Goal: Task Accomplishment & Management: Use online tool/utility

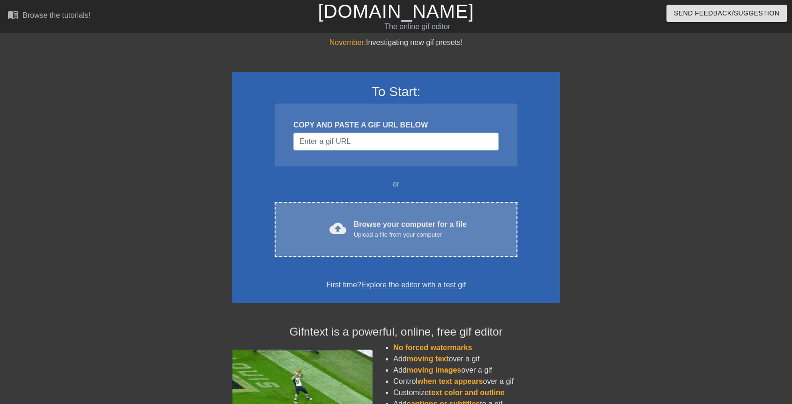
click at [355, 215] on div "cloud_upload Browse your computer for a file Upload a file from your computer C…" at bounding box center [396, 229] width 243 height 55
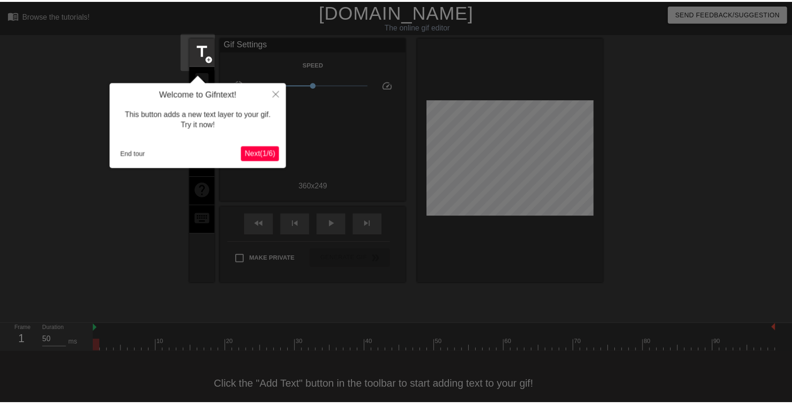
scroll to position [13, 0]
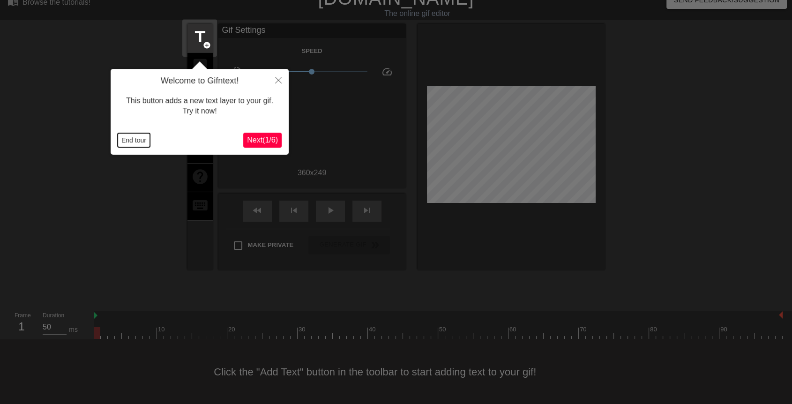
click at [127, 138] on button "End tour" at bounding box center [134, 140] width 32 height 14
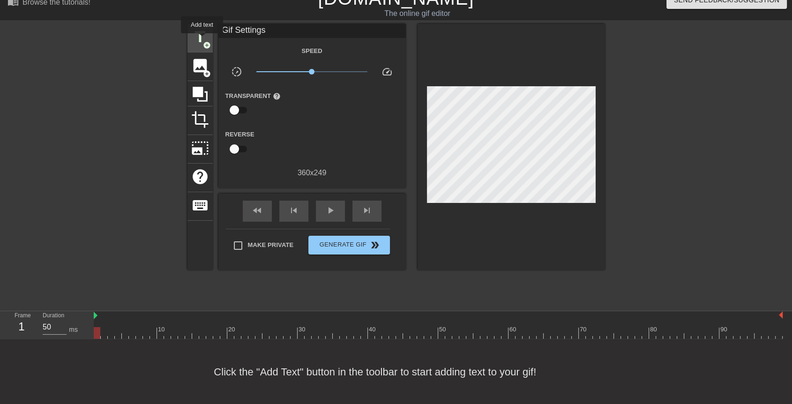
click at [202, 40] on span "title" at bounding box center [200, 37] width 18 height 18
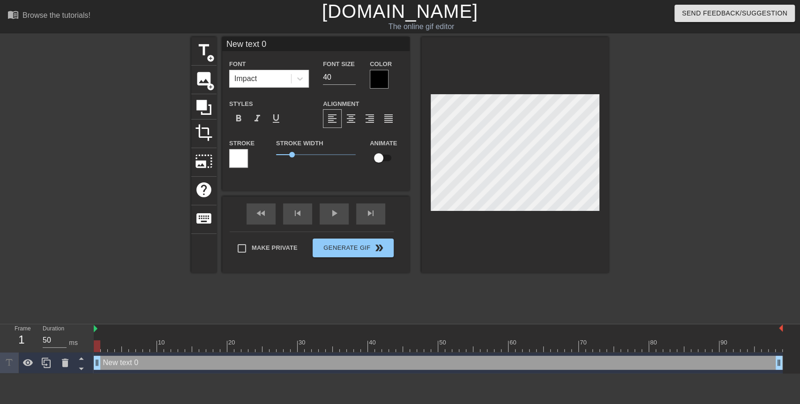
scroll to position [1, 2]
type input "M"
type textarea "M"
type input "Mr"
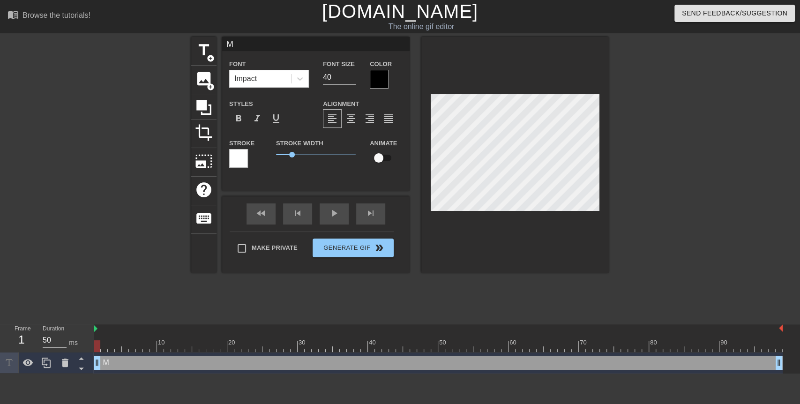
type textarea "Mr"
type input "Mr."
type textarea "Mr."
type input "Mr."
type textarea "Mr."
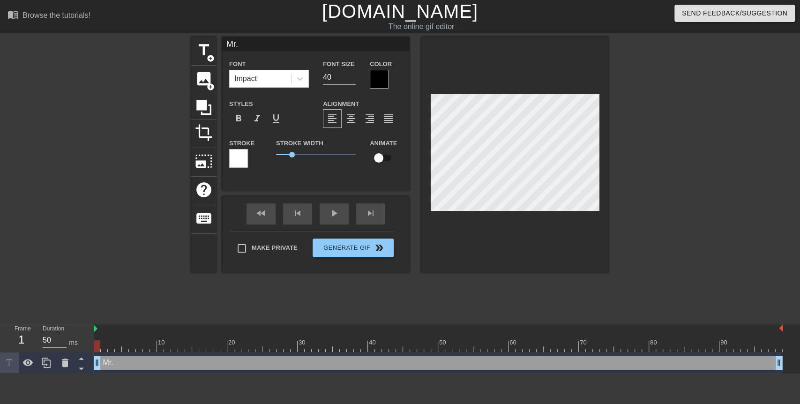
type input "Mr. S"
type textarea "Mr. S"
type input "Mr. St"
type textarea "Mr. St"
type input "Mr. Sta"
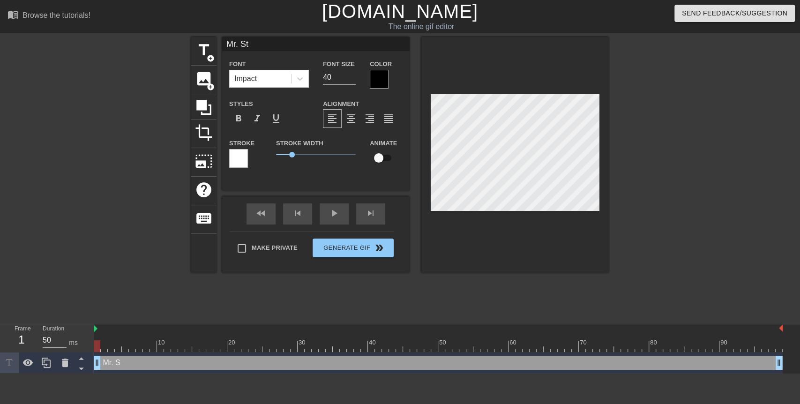
type textarea "Mr. Sta"
type input "[PERSON_NAME]"
type textarea "[PERSON_NAME]"
type input "Mr. Stali"
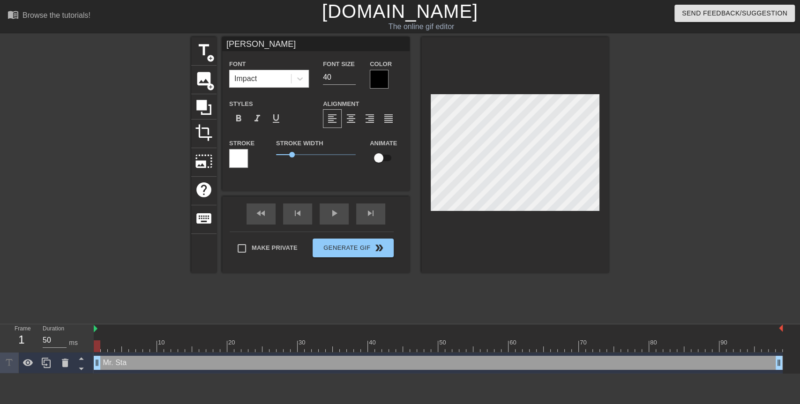
type textarea "Mr. Stali"
type input "[PERSON_NAME]"
type textarea "[PERSON_NAME]"
type input "Mr. Stall"
type textarea "Mr. Stall"
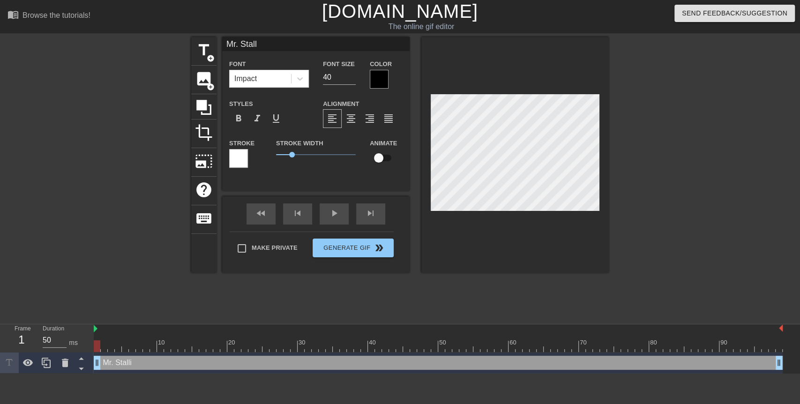
type input "Mr. Stalli"
type textarea "Mr. Stalli"
type input "[PERSON_NAME]"
type textarea "[PERSON_NAME]"
type input "[PERSON_NAME]"
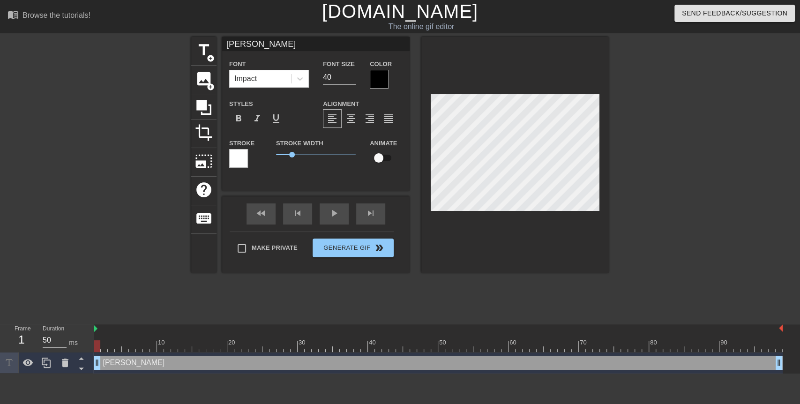
type textarea "[PERSON_NAME]"
type input "[PERSON_NAME]"
type textarea "[PERSON_NAME]"
type input "[PERSON_NAME]'"
type textarea "[PERSON_NAME]'"
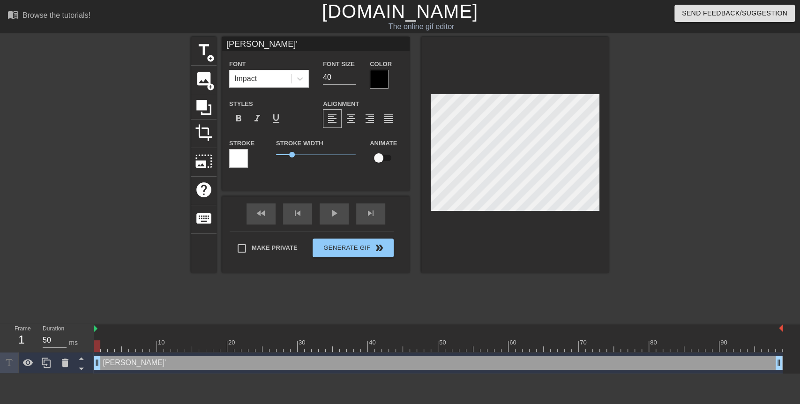
type input "[PERSON_NAME]'"
type textarea "[PERSON_NAME]'"
type input "[PERSON_NAME]' S"
type textarea "[PERSON_NAME]' S"
type input "[PERSON_NAME]' St"
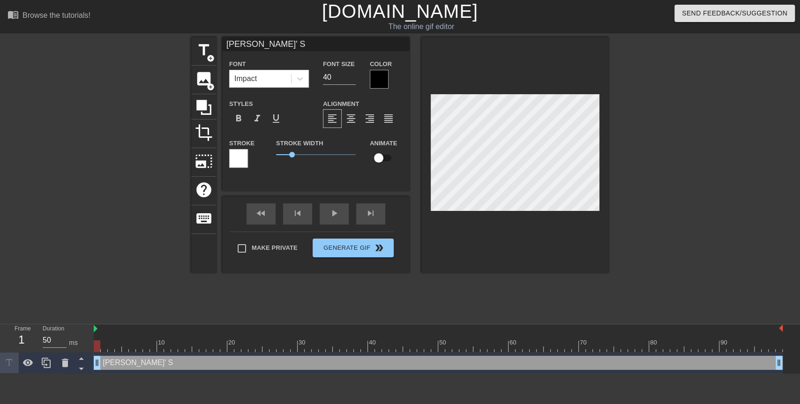
type textarea "[PERSON_NAME]' St"
type input "[PERSON_NAME]' Stu"
type textarea "[PERSON_NAME]' Stu"
type input "[PERSON_NAME]' Stud"
type textarea "[PERSON_NAME]' Stud"
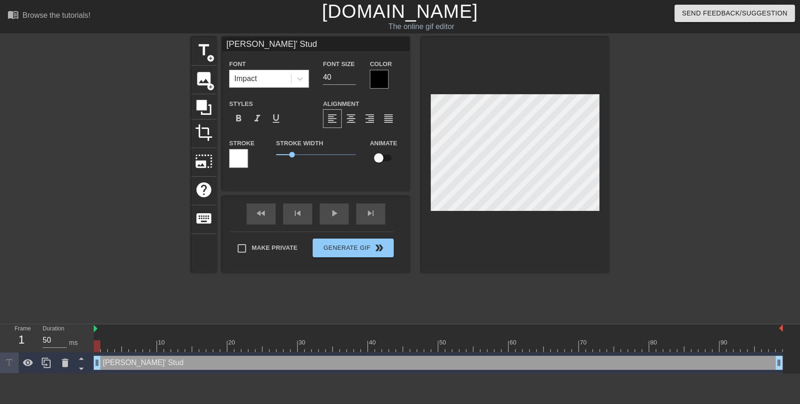
type input "[PERSON_NAME]' [PERSON_NAME]"
type textarea "[PERSON_NAME]' [PERSON_NAME]"
type input "[PERSON_NAME]' Studen"
type textarea "[PERSON_NAME]' Studen"
type input "[PERSON_NAME]' Student"
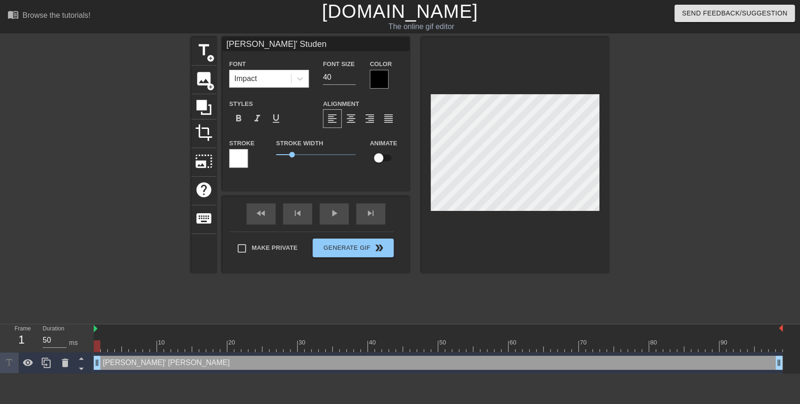
type textarea "[PERSON_NAME]' Student"
type input "[PERSON_NAME]' Students"
type textarea "[PERSON_NAME]' Students"
type input "[PERSON_NAME]' Students"
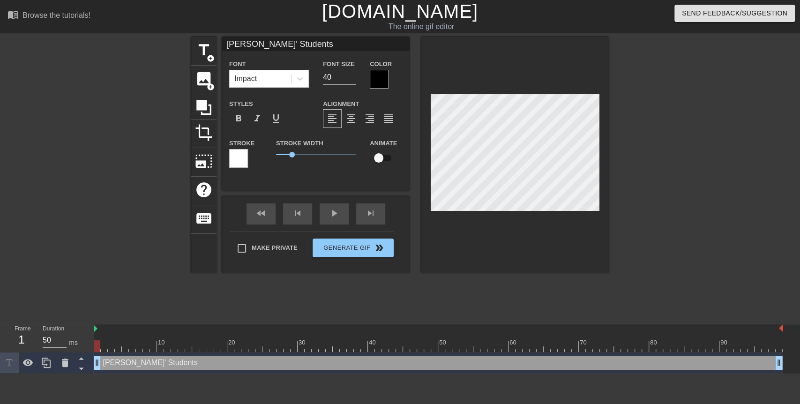
scroll to position [1, 1]
type textarea "[PERSON_NAME]' Students"
click at [351, 114] on span "format_align_center" at bounding box center [350, 118] width 11 height 11
drag, startPoint x: 97, startPoint y: 346, endPoint x: 86, endPoint y: 353, distance: 12.9
click at [86, 353] on div "Frame 1 Duration 50 ms 10 20 30 40 50 60 70 80 90 [PERSON_NAME]' Students drag_…" at bounding box center [400, 348] width 800 height 49
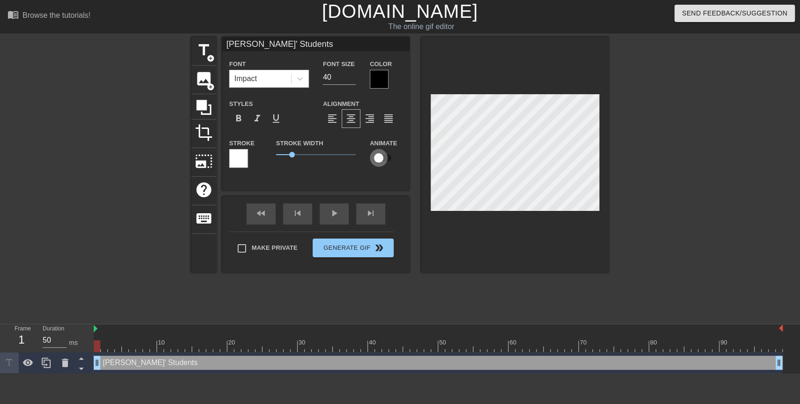
click at [379, 157] on input "checkbox" at bounding box center [378, 158] width 53 height 18
checkbox input "true"
type input "[PERSON_NAME]' Students"
drag, startPoint x: 95, startPoint y: 347, endPoint x: 103, endPoint y: 346, distance: 8.5
click at [103, 346] on div at bounding box center [104, 346] width 7 height 12
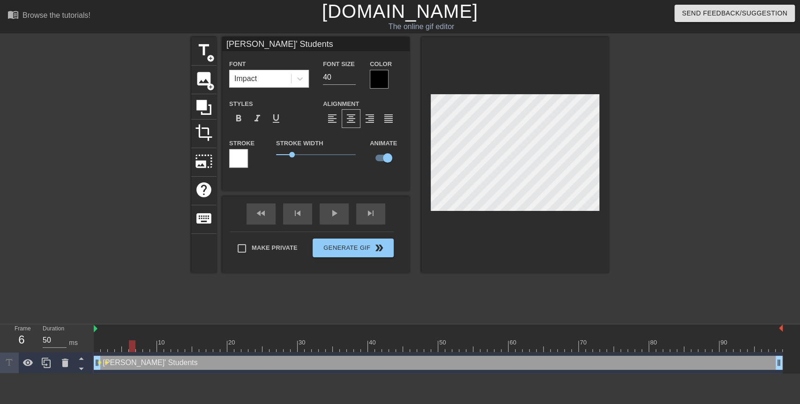
drag, startPoint x: 103, startPoint y: 346, endPoint x: 133, endPoint y: 344, distance: 30.1
click at [133, 344] on div at bounding box center [132, 346] width 7 height 12
drag, startPoint x: 128, startPoint y: 344, endPoint x: 164, endPoint y: 342, distance: 35.2
click at [164, 342] on div at bounding box center [438, 346] width 689 height 12
drag, startPoint x: 161, startPoint y: 345, endPoint x: 198, endPoint y: 344, distance: 37.5
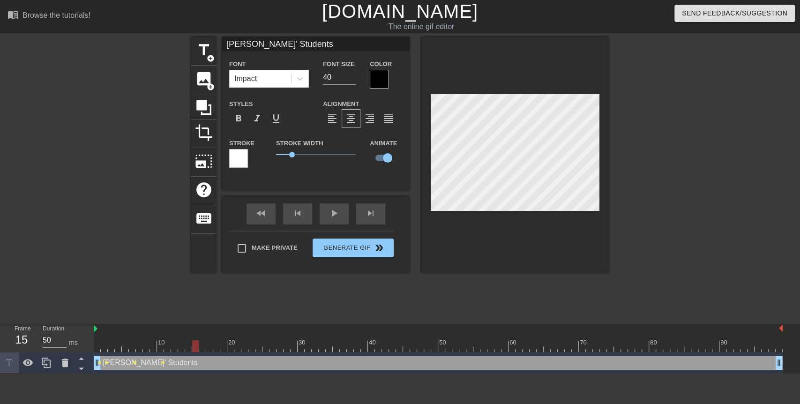
click at [198, 344] on div at bounding box center [195, 346] width 7 height 12
drag, startPoint x: 198, startPoint y: 344, endPoint x: 221, endPoint y: 344, distance: 23.0
click at [221, 344] on div at bounding box center [223, 346] width 7 height 12
drag, startPoint x: 221, startPoint y: 344, endPoint x: 261, endPoint y: 344, distance: 39.8
click at [262, 344] on div at bounding box center [265, 346] width 7 height 12
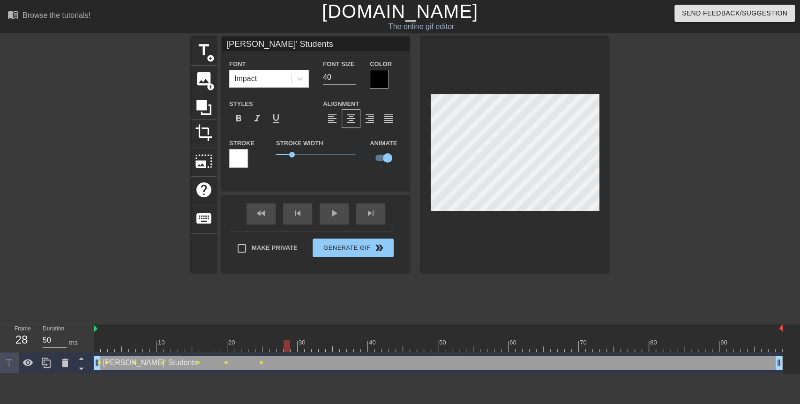
drag, startPoint x: 261, startPoint y: 344, endPoint x: 290, endPoint y: 345, distance: 29.1
click at [290, 345] on div at bounding box center [438, 346] width 689 height 12
drag, startPoint x: 290, startPoint y: 345, endPoint x: 298, endPoint y: 345, distance: 8.0
click at [300, 347] on div at bounding box center [301, 346] width 7 height 12
drag, startPoint x: 301, startPoint y: 348, endPoint x: 336, endPoint y: 355, distance: 35.9
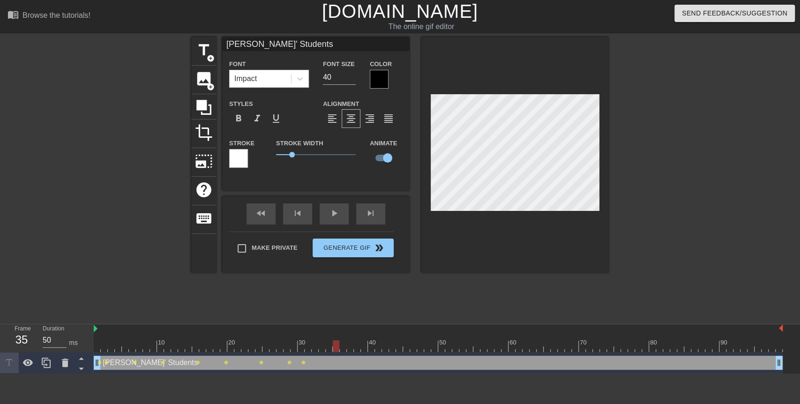
click at [336, 355] on div "10 20 30 40 50 60 70 80 90 [PERSON_NAME]' Students drag_handle drag_handle lens…" at bounding box center [447, 348] width 706 height 49
drag, startPoint x: 336, startPoint y: 348, endPoint x: 343, endPoint y: 346, distance: 7.7
click at [343, 346] on div at bounding box center [343, 346] width 7 height 12
drag, startPoint x: 343, startPoint y: 346, endPoint x: 371, endPoint y: 348, distance: 28.2
click at [371, 348] on div at bounding box center [371, 346] width 7 height 12
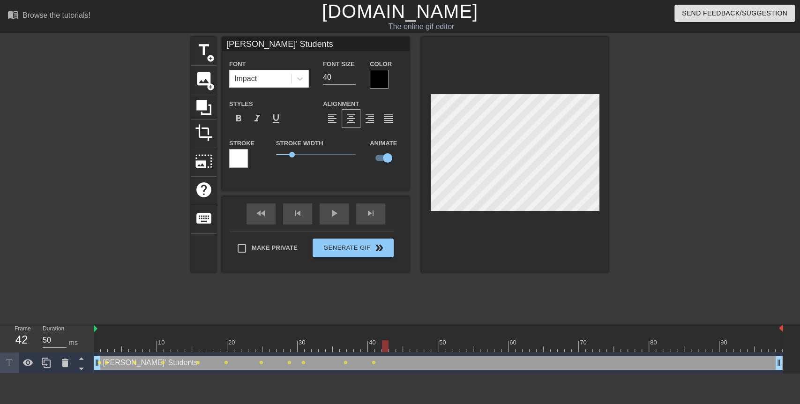
drag, startPoint x: 371, startPoint y: 348, endPoint x: 384, endPoint y: 348, distance: 13.1
click at [384, 348] on div at bounding box center [385, 346] width 7 height 12
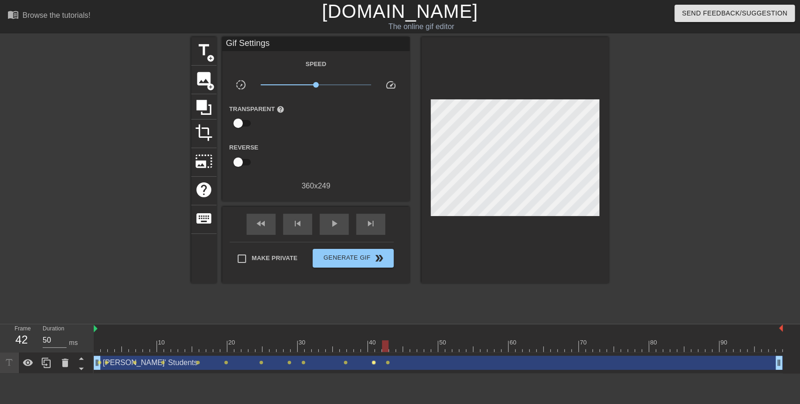
click at [372, 362] on span "lens" at bounding box center [374, 362] width 4 height 4
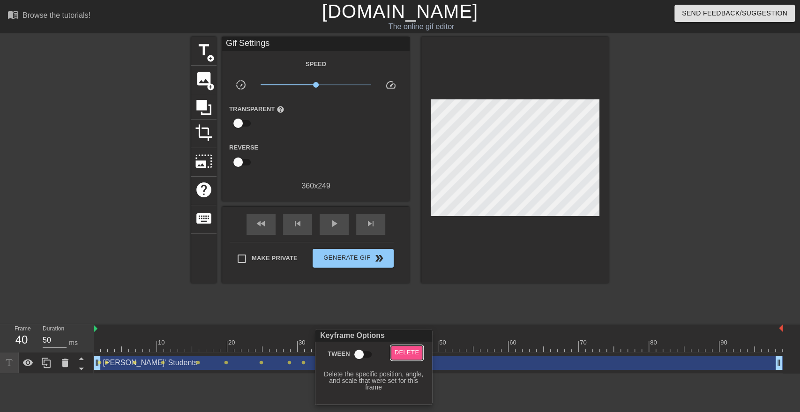
click at [411, 352] on span "Delete" at bounding box center [407, 352] width 25 height 11
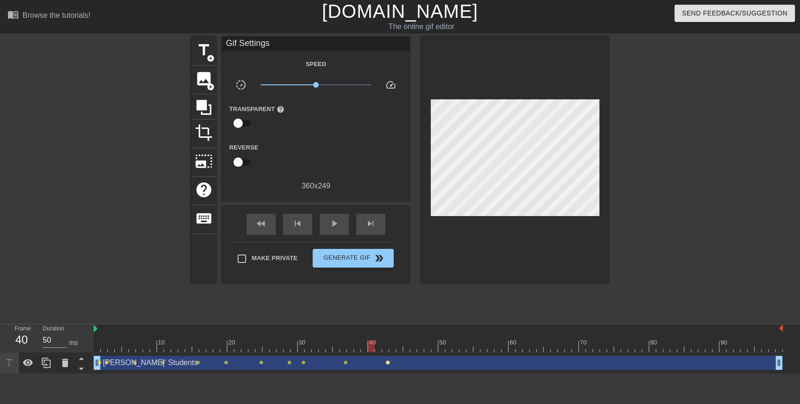
click at [388, 364] on span "lens" at bounding box center [388, 362] width 4 height 4
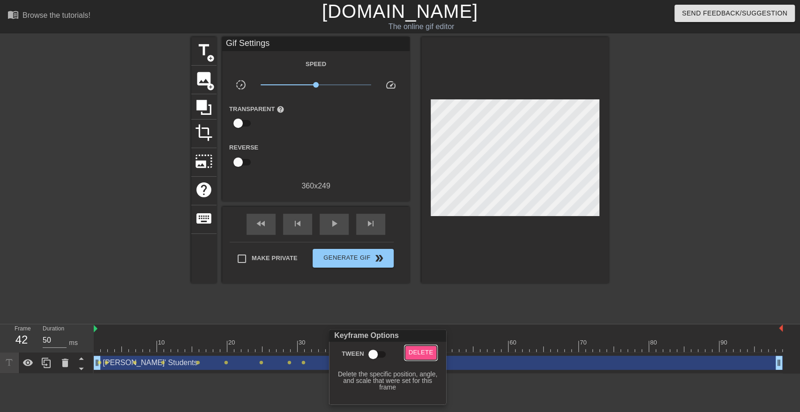
click at [415, 354] on span "Delete" at bounding box center [421, 352] width 25 height 11
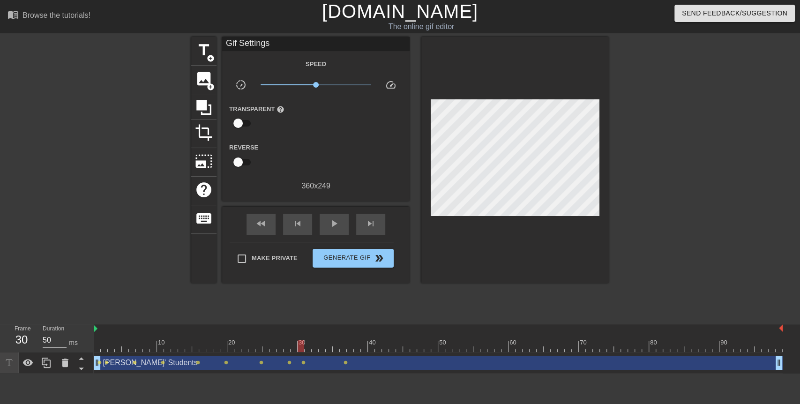
drag, startPoint x: 383, startPoint y: 347, endPoint x: 300, endPoint y: 352, distance: 83.1
click at [300, 352] on div "10 20 30 40 50 60 70 80 90 [PERSON_NAME]' Students drag_handle drag_handle lens…" at bounding box center [447, 348] width 706 height 49
click at [345, 364] on span "lens" at bounding box center [346, 362] width 4 height 4
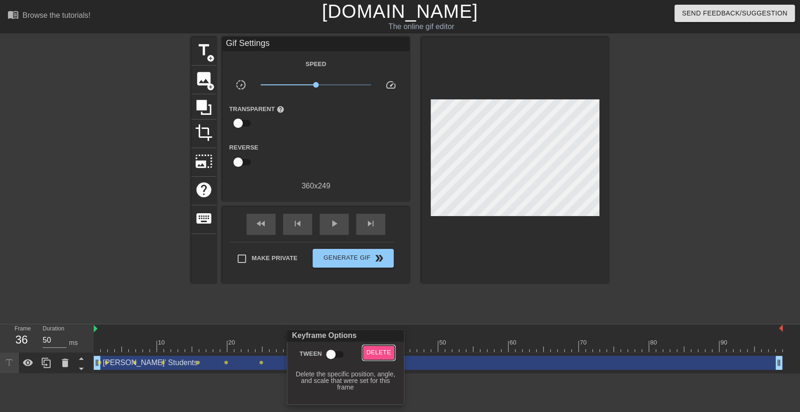
click at [367, 356] on span "Delete" at bounding box center [379, 352] width 25 height 11
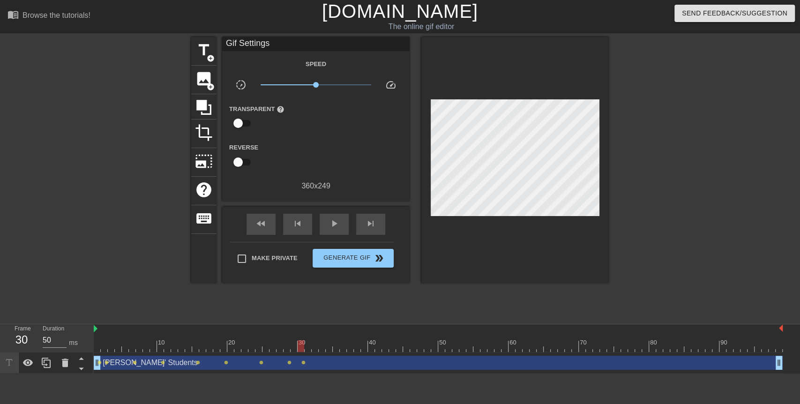
drag, startPoint x: 341, startPoint y: 343, endPoint x: 299, endPoint y: 344, distance: 42.2
click at [299, 344] on div at bounding box center [301, 346] width 7 height 12
click at [304, 365] on div "[PERSON_NAME]' Students drag_handle drag_handle" at bounding box center [438, 363] width 689 height 14
click at [301, 363] on span "lens" at bounding box center [303, 362] width 4 height 4
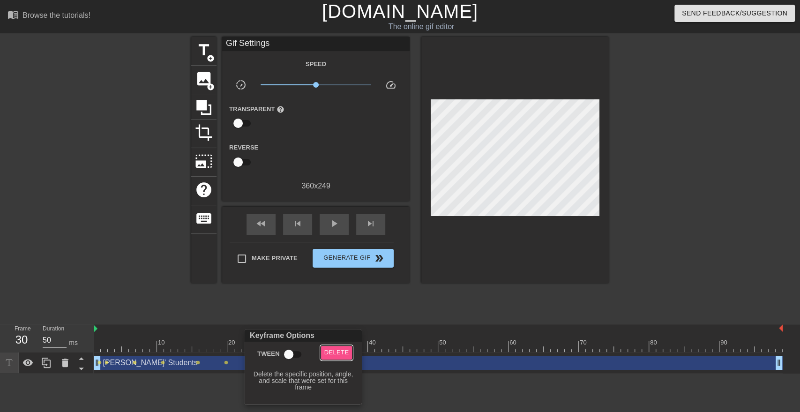
click at [328, 352] on span "Delete" at bounding box center [336, 352] width 25 height 11
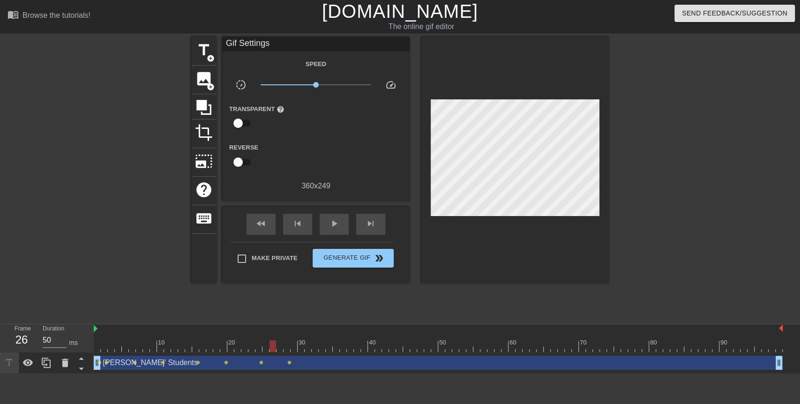
drag, startPoint x: 300, startPoint y: 345, endPoint x: 276, endPoint y: 345, distance: 23.4
click at [276, 345] on div at bounding box center [438, 346] width 689 height 12
drag, startPoint x: 275, startPoint y: 346, endPoint x: 289, endPoint y: 352, distance: 14.7
click at [289, 352] on div at bounding box center [287, 346] width 7 height 12
click at [290, 360] on span "lens" at bounding box center [289, 362] width 4 height 4
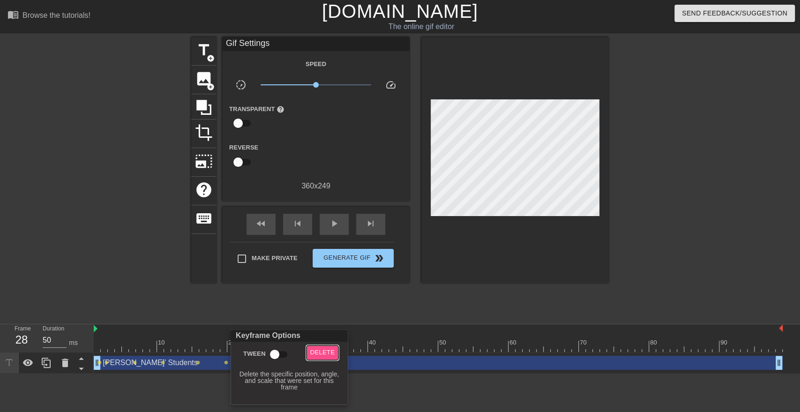
click at [321, 351] on span "Delete" at bounding box center [322, 352] width 25 height 11
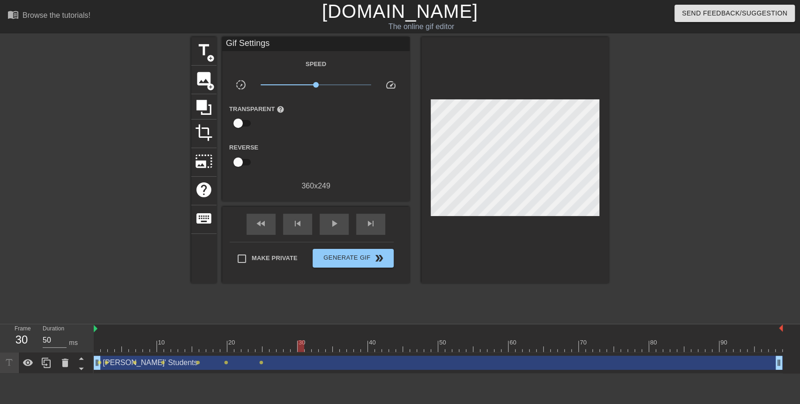
drag, startPoint x: 286, startPoint y: 347, endPoint x: 300, endPoint y: 350, distance: 13.9
click at [300, 350] on div at bounding box center [301, 346] width 7 height 12
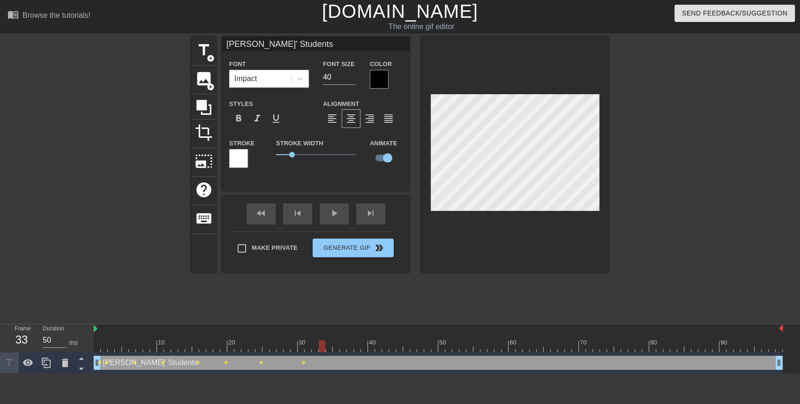
drag, startPoint x: 303, startPoint y: 341, endPoint x: 319, endPoint y: 342, distance: 16.0
click at [319, 342] on div at bounding box center [322, 346] width 7 height 12
drag, startPoint x: 319, startPoint y: 342, endPoint x: 314, endPoint y: 346, distance: 6.0
click at [314, 346] on div at bounding box center [315, 346] width 7 height 12
drag, startPoint x: 318, startPoint y: 346, endPoint x: 341, endPoint y: 347, distance: 22.5
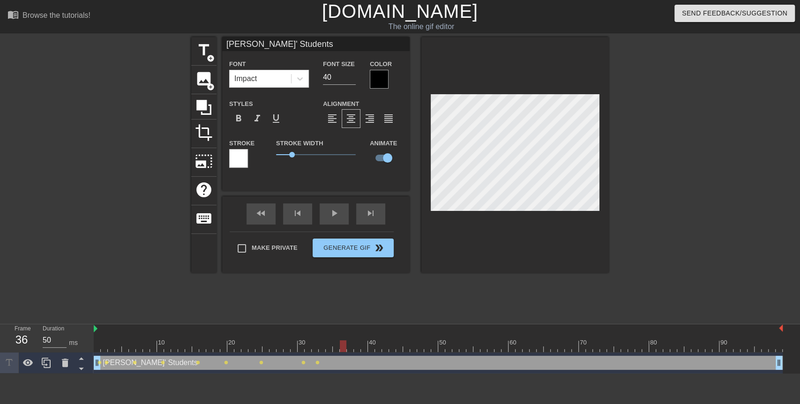
click at [341, 347] on div at bounding box center [438, 346] width 689 height 12
drag, startPoint x: 341, startPoint y: 347, endPoint x: 364, endPoint y: 348, distance: 23.0
click at [364, 348] on div at bounding box center [364, 346] width 7 height 12
drag, startPoint x: 364, startPoint y: 348, endPoint x: 381, endPoint y: 347, distance: 16.9
click at [381, 347] on div at bounding box center [378, 346] width 7 height 12
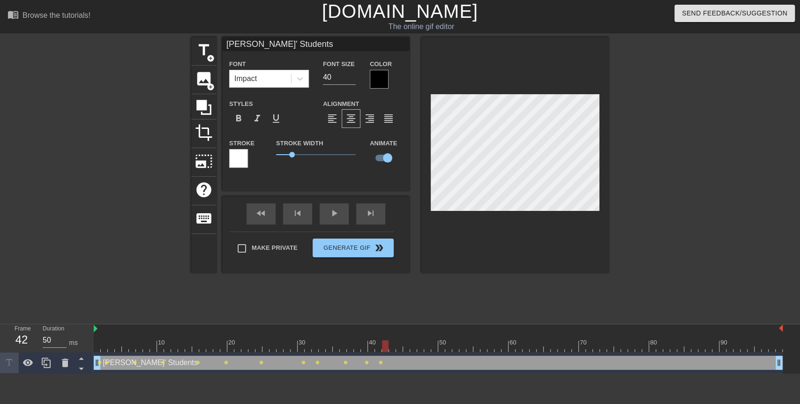
drag, startPoint x: 378, startPoint y: 346, endPoint x: 385, endPoint y: 345, distance: 6.7
click at [385, 345] on div at bounding box center [385, 346] width 7 height 12
drag, startPoint x: 385, startPoint y: 345, endPoint x: 393, endPoint y: 348, distance: 9.1
click at [393, 348] on div at bounding box center [392, 346] width 7 height 12
click at [396, 349] on div at bounding box center [399, 346] width 7 height 12
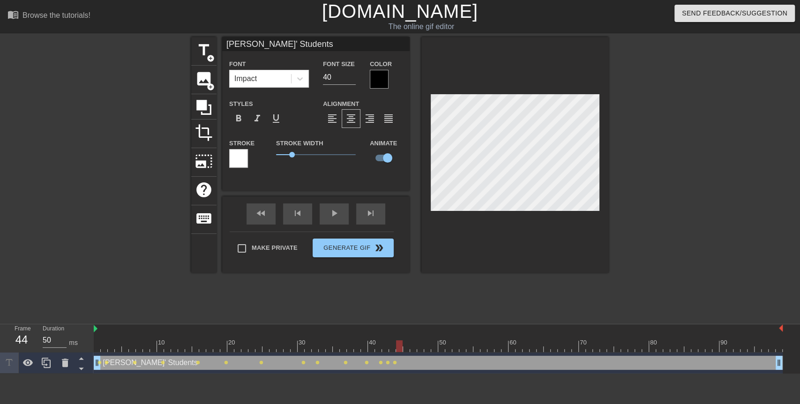
drag, startPoint x: 393, startPoint y: 346, endPoint x: 399, endPoint y: 348, distance: 6.8
click at [399, 348] on div at bounding box center [399, 346] width 7 height 12
drag, startPoint x: 399, startPoint y: 348, endPoint x: 413, endPoint y: 348, distance: 14.1
click at [413, 348] on div at bounding box center [413, 346] width 7 height 12
drag, startPoint x: 413, startPoint y: 348, endPoint x: 440, endPoint y: 352, distance: 27.1
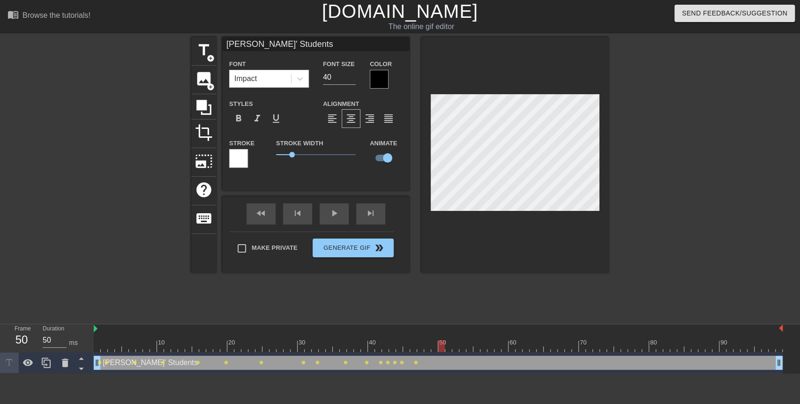
click at [440, 352] on div "10 20 30 40 50 60 70 80 90 [PERSON_NAME]' Students drag_handle drag_handle lens…" at bounding box center [447, 348] width 706 height 49
drag, startPoint x: 442, startPoint y: 341, endPoint x: 450, endPoint y: 341, distance: 8.5
click at [450, 341] on div at bounding box center [448, 346] width 7 height 12
drag, startPoint x: 450, startPoint y: 341, endPoint x: 461, endPoint y: 344, distance: 11.1
click at [461, 344] on div at bounding box center [462, 346] width 7 height 12
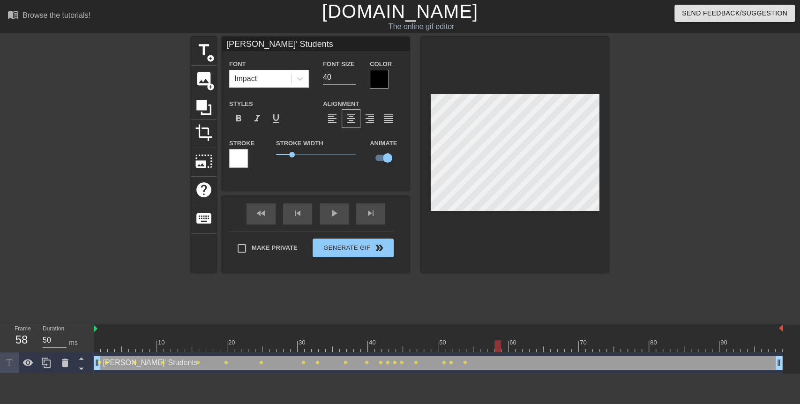
drag, startPoint x: 461, startPoint y: 344, endPoint x: 497, endPoint y: 352, distance: 37.4
click at [497, 352] on div at bounding box center [498, 346] width 7 height 12
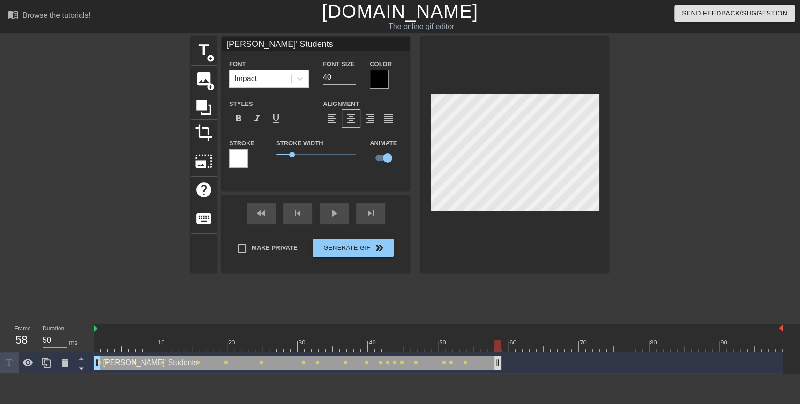
drag, startPoint x: 777, startPoint y: 362, endPoint x: 495, endPoint y: 359, distance: 281.7
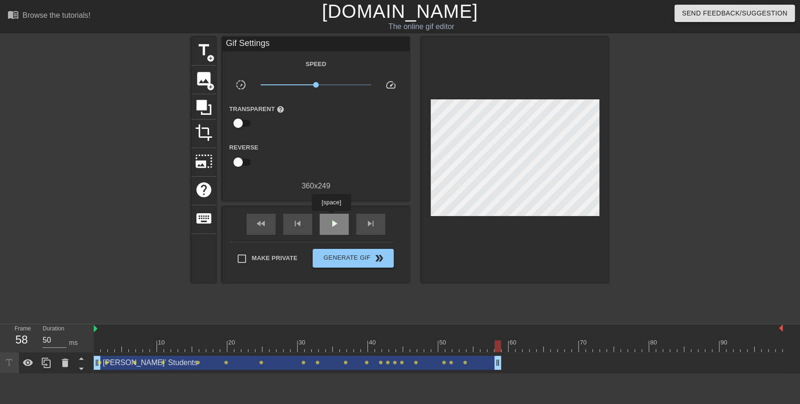
click at [331, 218] on span "play_arrow" at bounding box center [334, 223] width 11 height 11
click at [326, 229] on div "pause" at bounding box center [334, 224] width 29 height 21
drag, startPoint x: 521, startPoint y: 347, endPoint x: 504, endPoint y: 352, distance: 17.8
click at [504, 352] on div "10 20 30 40 50 60 70 80 90" at bounding box center [438, 338] width 689 height 28
drag, startPoint x: 506, startPoint y: 351, endPoint x: 624, endPoint y: 342, distance: 118.9
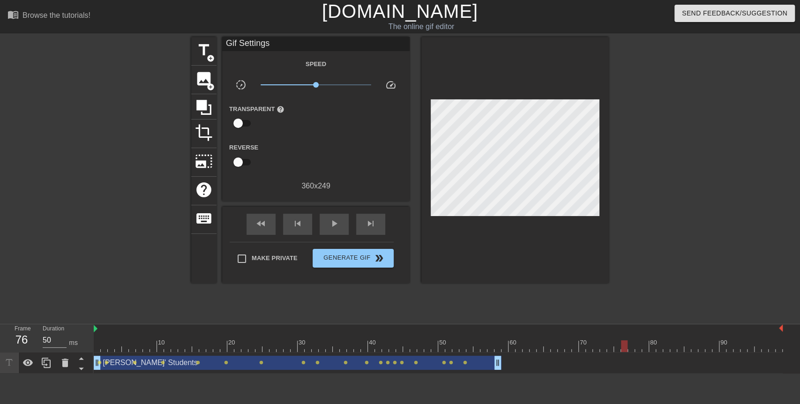
click at [624, 342] on div at bounding box center [624, 346] width 7 height 12
click at [210, 58] on span "add_circle" at bounding box center [211, 58] width 8 height 8
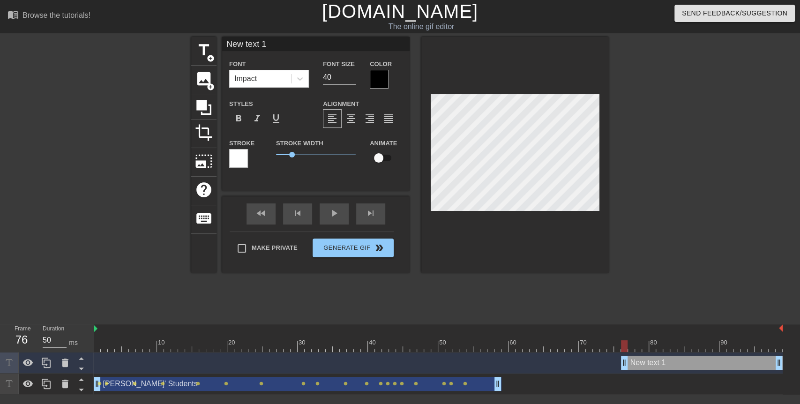
scroll to position [1, 1]
type input "Q"
type textarea "Q"
type input "Qu"
type textarea "Qu"
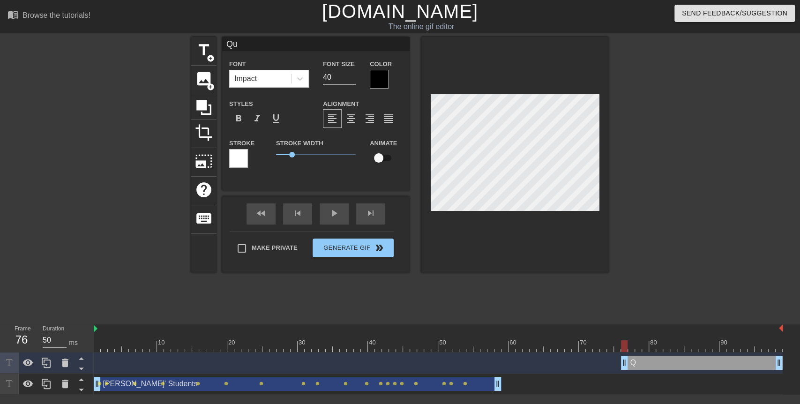
type input "Qui"
type textarea "Qui"
type input "Quiz"
type textarea "Quiz"
type input "Quiz"
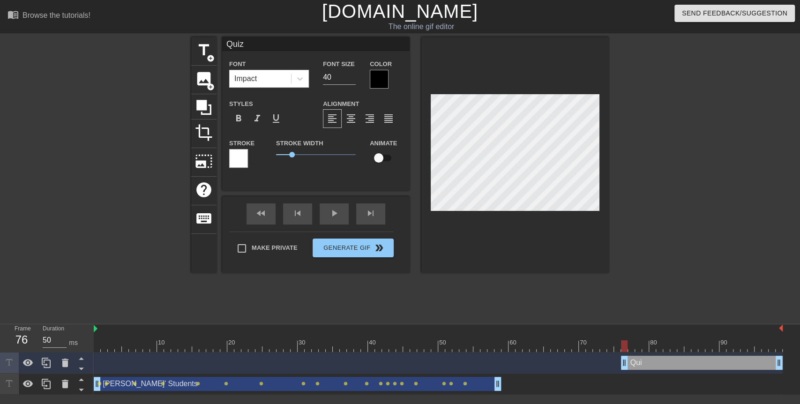
type textarea "Quiz"
type input "Quiz #"
type textarea "Quiz #"
type input "Quiz #1"
type textarea "Quiz #1"
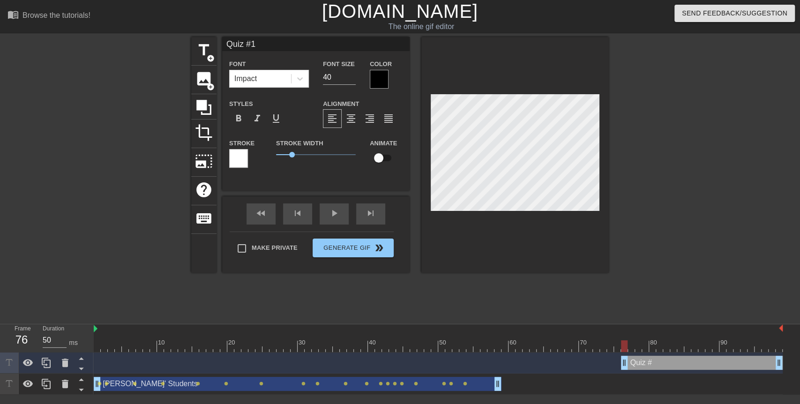
scroll to position [1, 1]
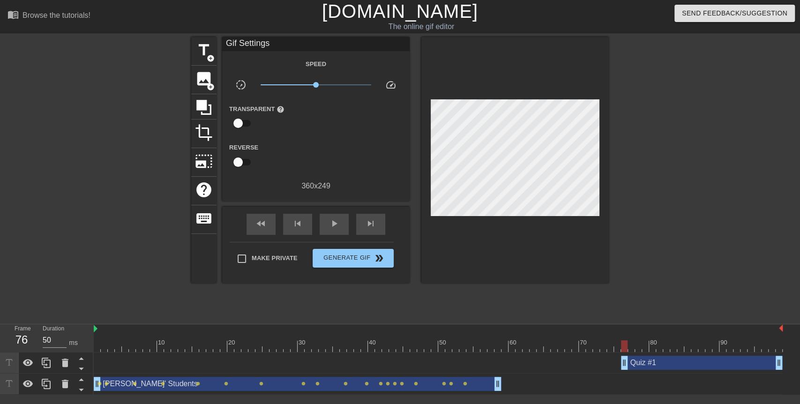
click at [591, 281] on div "title add_circle image add_circle crop photo_size_select_large help keyboard Gi…" at bounding box center [400, 177] width 418 height 281
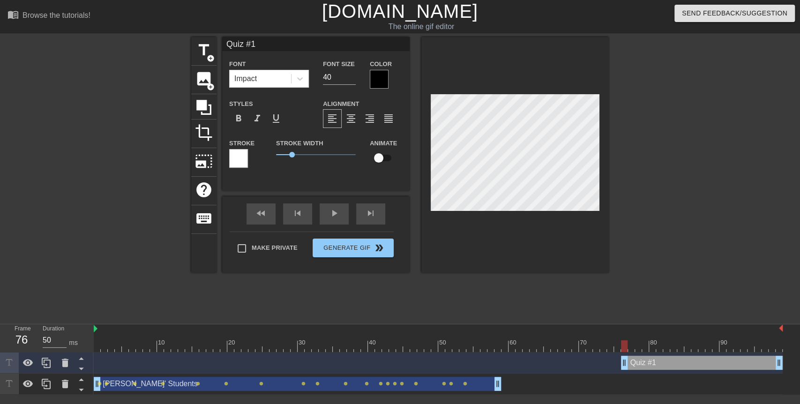
click at [555, 90] on div at bounding box center [514, 155] width 187 height 236
click at [381, 156] on input "checkbox" at bounding box center [378, 158] width 53 height 18
checkbox input "true"
drag, startPoint x: 625, startPoint y: 345, endPoint x: 630, endPoint y: 346, distance: 4.8
click at [630, 346] on div at bounding box center [631, 346] width 7 height 12
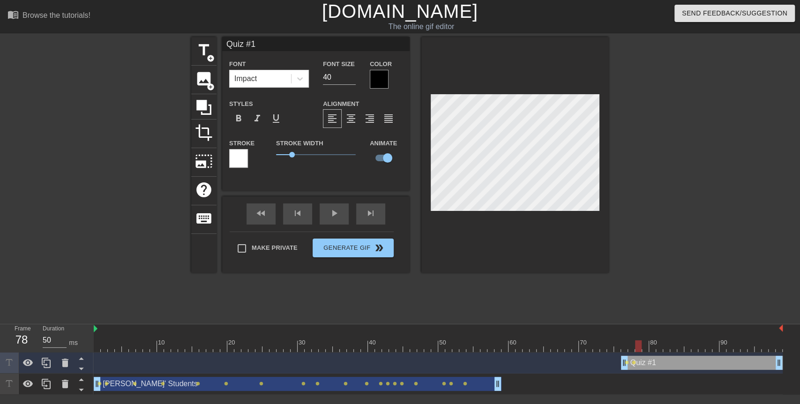
drag, startPoint x: 630, startPoint y: 346, endPoint x: 637, endPoint y: 345, distance: 6.6
click at [637, 345] on div at bounding box center [638, 346] width 7 height 12
drag, startPoint x: 637, startPoint y: 345, endPoint x: 653, endPoint y: 345, distance: 15.9
click at [653, 345] on div at bounding box center [652, 346] width 7 height 12
drag, startPoint x: 653, startPoint y: 345, endPoint x: 660, endPoint y: 346, distance: 7.6
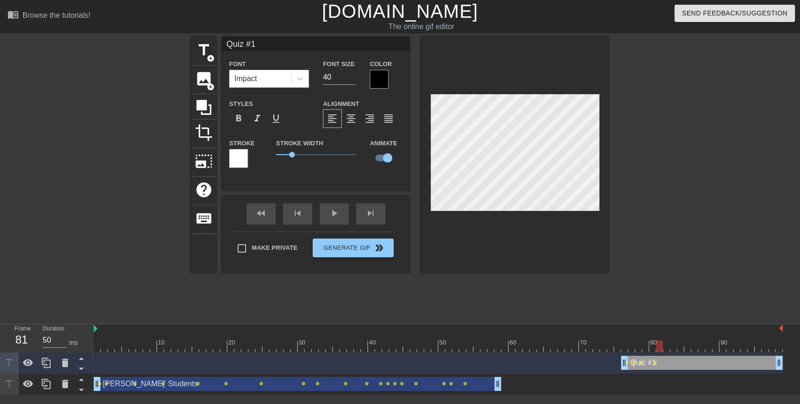
click at [660, 346] on div at bounding box center [659, 346] width 7 height 12
drag, startPoint x: 660, startPoint y: 346, endPoint x: 671, endPoint y: 347, distance: 10.8
click at [671, 347] on div at bounding box center [673, 346] width 7 height 12
drag, startPoint x: 671, startPoint y: 347, endPoint x: 682, endPoint y: 350, distance: 11.6
click at [682, 350] on div at bounding box center [680, 346] width 7 height 12
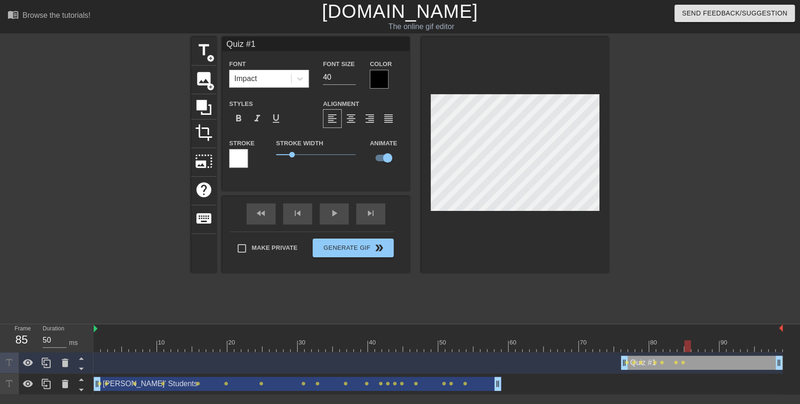
drag, startPoint x: 682, startPoint y: 350, endPoint x: 690, endPoint y: 349, distance: 7.5
click at [690, 349] on div at bounding box center [687, 346] width 7 height 12
drag, startPoint x: 690, startPoint y: 349, endPoint x: 697, endPoint y: 349, distance: 6.6
click at [697, 349] on div at bounding box center [694, 346] width 7 height 12
click at [700, 348] on div at bounding box center [701, 346] width 7 height 12
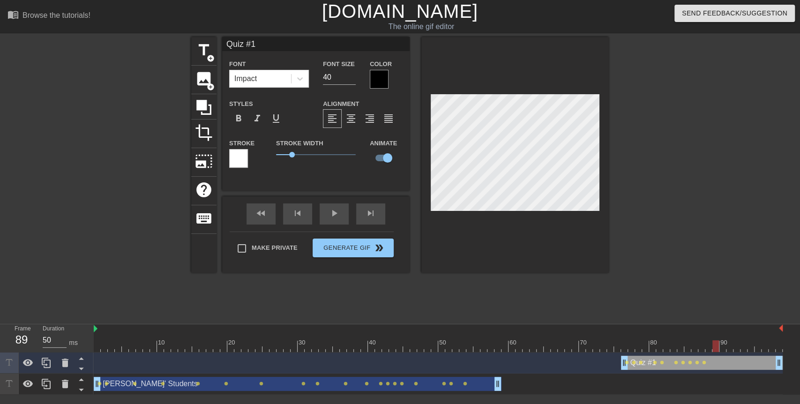
drag, startPoint x: 700, startPoint y: 348, endPoint x: 711, endPoint y: 348, distance: 10.8
click at [712, 348] on div at bounding box center [715, 346] width 7 height 12
drag, startPoint x: 711, startPoint y: 348, endPoint x: 716, endPoint y: 348, distance: 5.6
click at [716, 348] on div at bounding box center [715, 346] width 7 height 12
drag, startPoint x: 716, startPoint y: 348, endPoint x: 728, endPoint y: 345, distance: 12.5
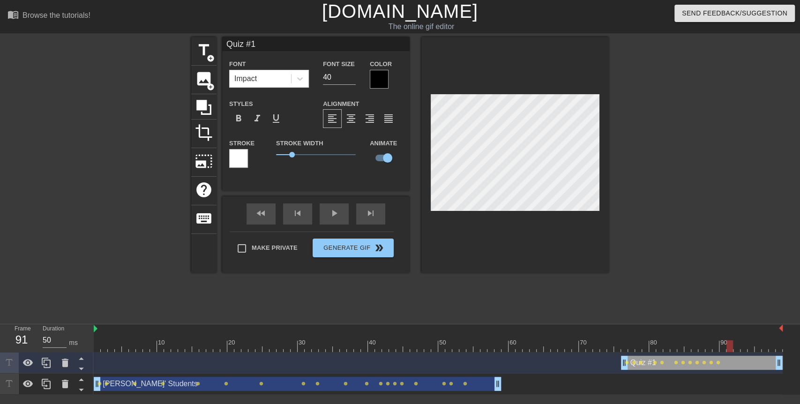
click at [728, 345] on div at bounding box center [730, 346] width 7 height 12
drag, startPoint x: 729, startPoint y: 345, endPoint x: 745, endPoint y: 345, distance: 15.9
click at [745, 345] on div at bounding box center [744, 346] width 7 height 12
drag, startPoint x: 745, startPoint y: 345, endPoint x: 755, endPoint y: 344, distance: 9.9
click at [755, 344] on div at bounding box center [758, 346] width 7 height 12
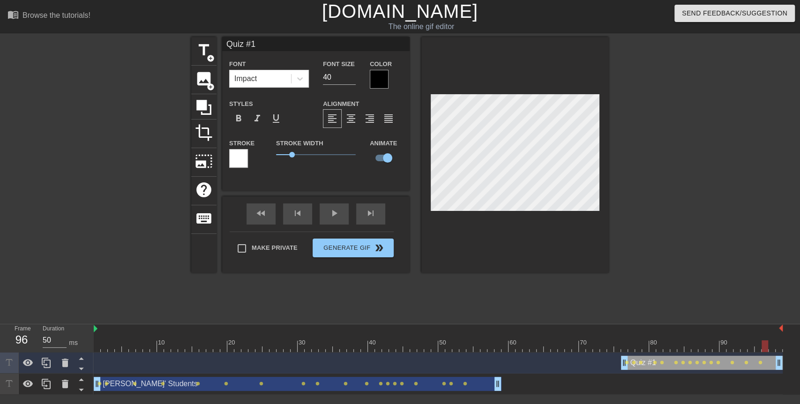
drag, startPoint x: 755, startPoint y: 344, endPoint x: 767, endPoint y: 345, distance: 12.2
click at [767, 345] on div at bounding box center [765, 346] width 7 height 12
drag, startPoint x: 767, startPoint y: 345, endPoint x: 778, endPoint y: 348, distance: 11.1
click at [778, 348] on div at bounding box center [779, 346] width 7 height 12
click at [330, 203] on div "Quiz #1 Font Impact Font Size 40 Color Styles format_bold format_italic format_…" at bounding box center [315, 155] width 187 height 236
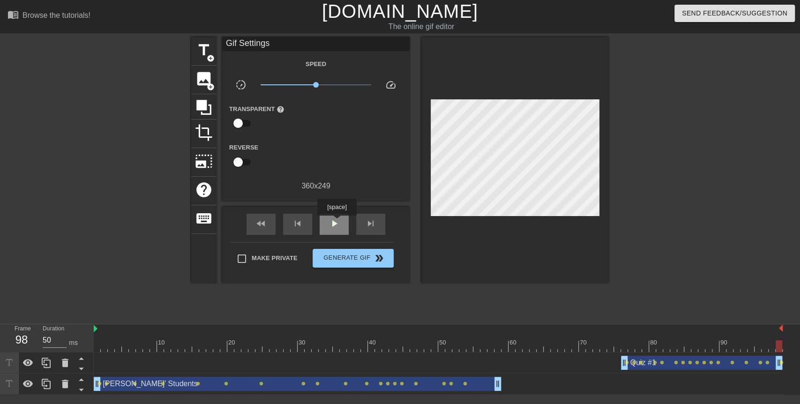
click at [337, 223] on span "play_arrow" at bounding box center [334, 223] width 11 height 11
click at [278, 255] on span "Make Private" at bounding box center [275, 258] width 46 height 9
click at [252, 255] on input "Make Private" at bounding box center [242, 259] width 20 height 20
checkbox input "true"
click at [330, 257] on span "Generate Gif double_arrow" at bounding box center [353, 258] width 74 height 11
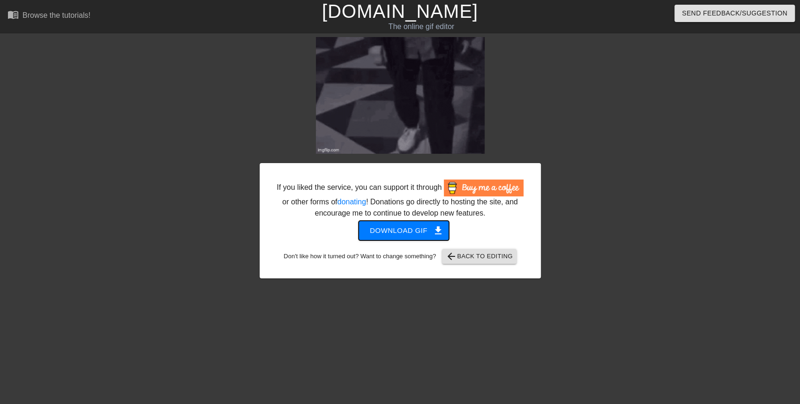
click at [424, 240] on button "Download gif get_app" at bounding box center [404, 231] width 90 height 20
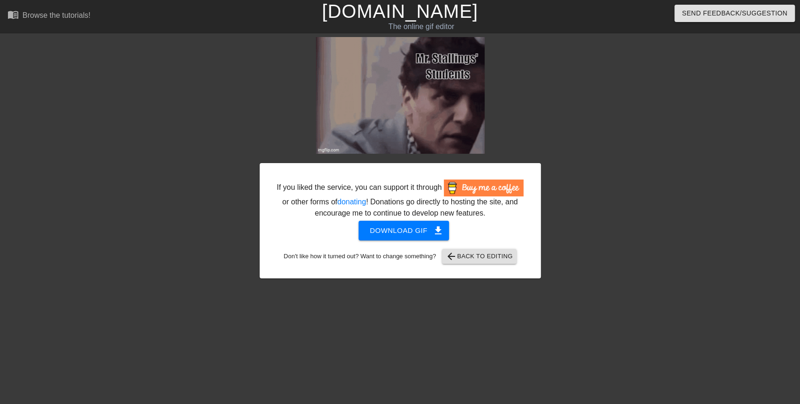
click at [630, 322] on html "menu_book Browse the tutorials! [DOMAIN_NAME] The online gif editor Send Feedba…" at bounding box center [400, 161] width 800 height 322
